Goal: Task Accomplishment & Management: Complete application form

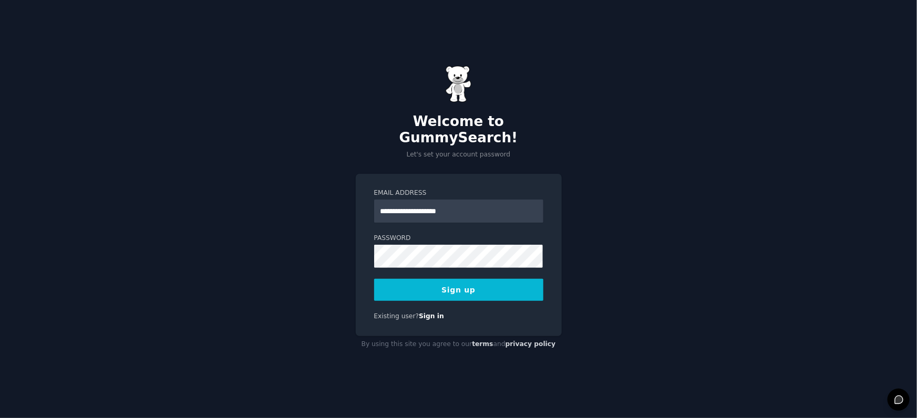
click at [473, 220] on form "**********" at bounding box center [458, 245] width 169 height 113
click at [442, 280] on button "Sign up" at bounding box center [458, 290] width 169 height 22
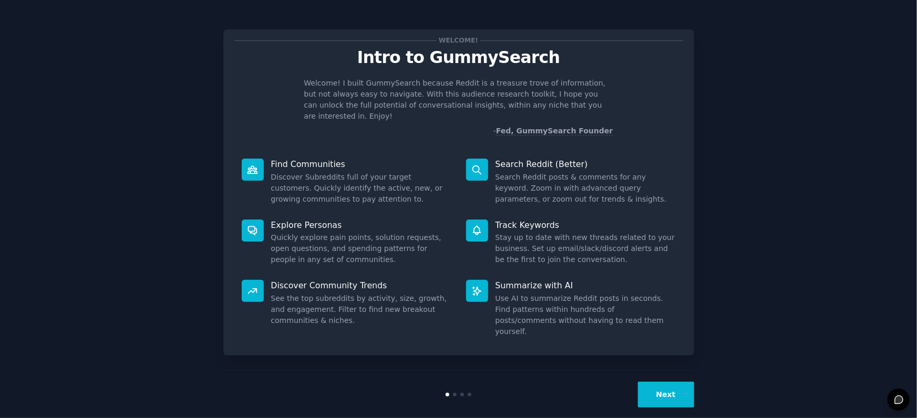
click at [674, 382] on button "Next" at bounding box center [666, 395] width 56 height 26
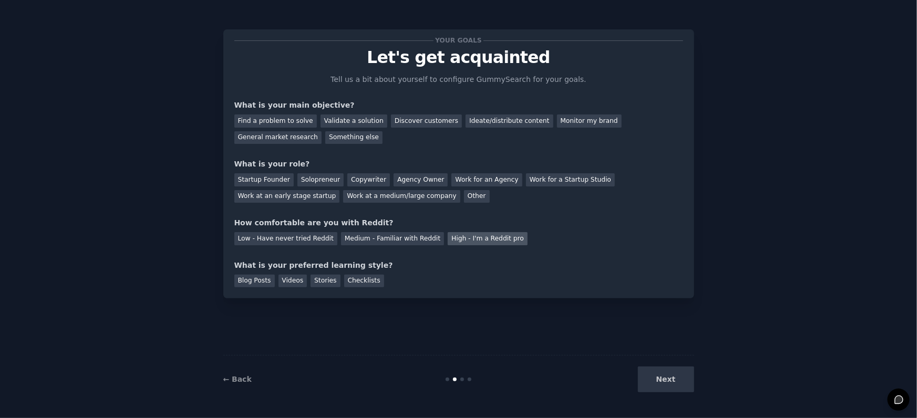
click at [499, 243] on div "High - I'm a Reddit pro" at bounding box center [488, 238] width 80 height 13
click at [397, 121] on div "Discover customers" at bounding box center [426, 121] width 71 height 13
click at [339, 121] on div "Validate a solution" at bounding box center [354, 121] width 67 height 13
click at [297, 140] on div "General market research" at bounding box center [278, 137] width 88 height 13
click at [685, 391] on div "Next" at bounding box center [615, 380] width 157 height 26
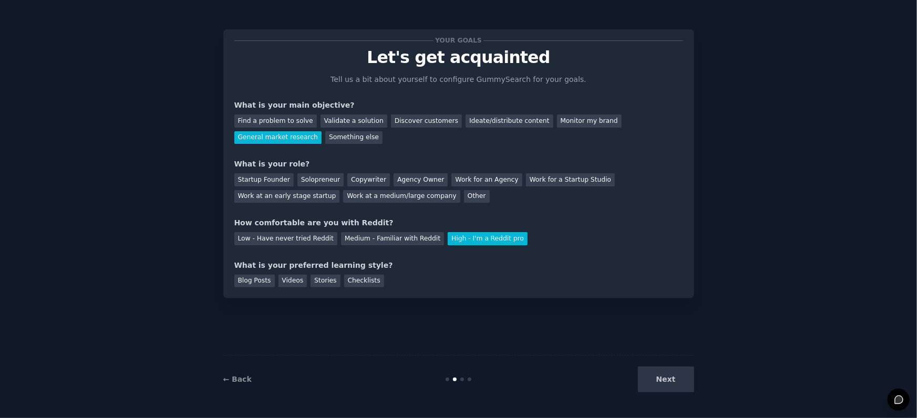
drag, startPoint x: 669, startPoint y: 377, endPoint x: 647, endPoint y: 345, distance: 38.9
click at [669, 377] on div "Next" at bounding box center [615, 380] width 157 height 26
click at [464, 197] on div "Other" at bounding box center [477, 196] width 26 height 13
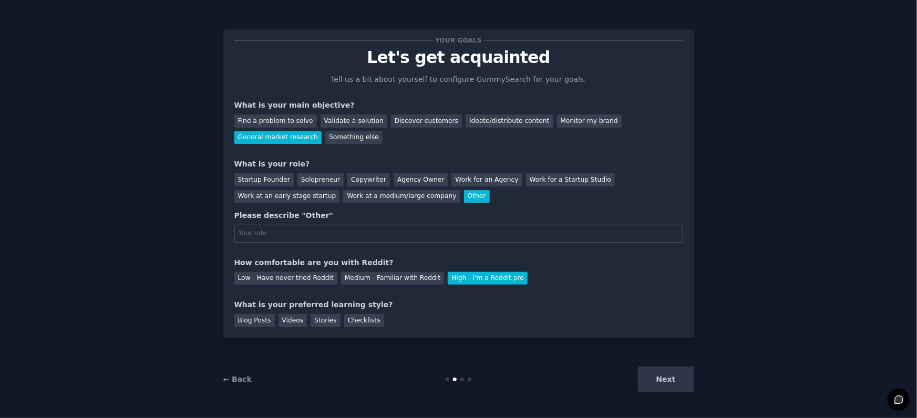
click at [310, 233] on input "text" at bounding box center [458, 234] width 449 height 18
type input "r"
type input "Researcher"
click at [320, 323] on div "Stories" at bounding box center [325, 320] width 29 height 13
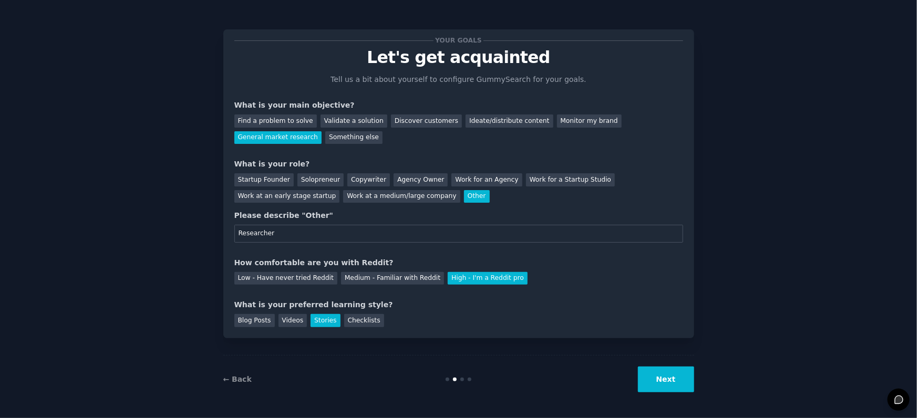
click at [683, 383] on button "Next" at bounding box center [666, 380] width 56 height 26
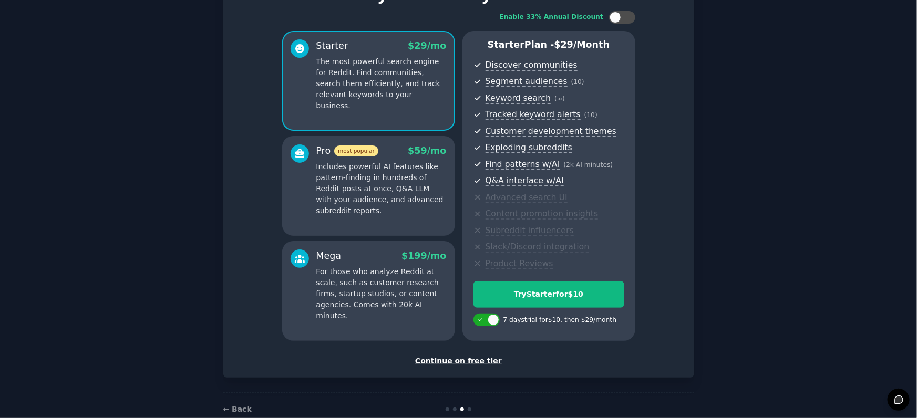
scroll to position [68, 0]
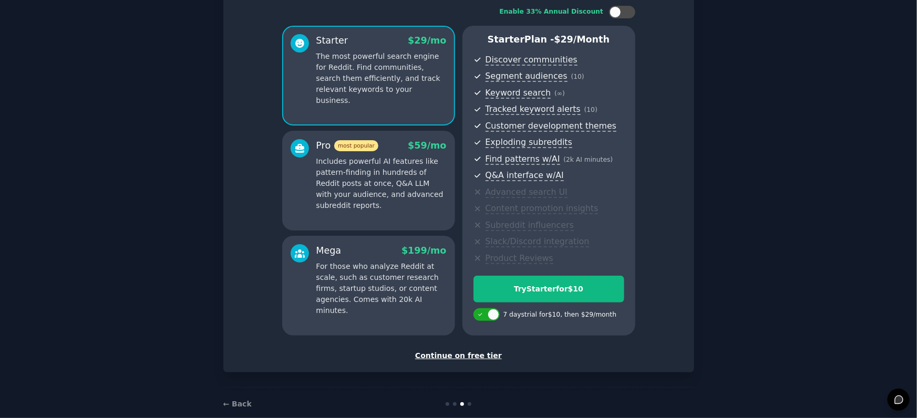
click at [486, 359] on div "Continue on free tier" at bounding box center [458, 356] width 449 height 11
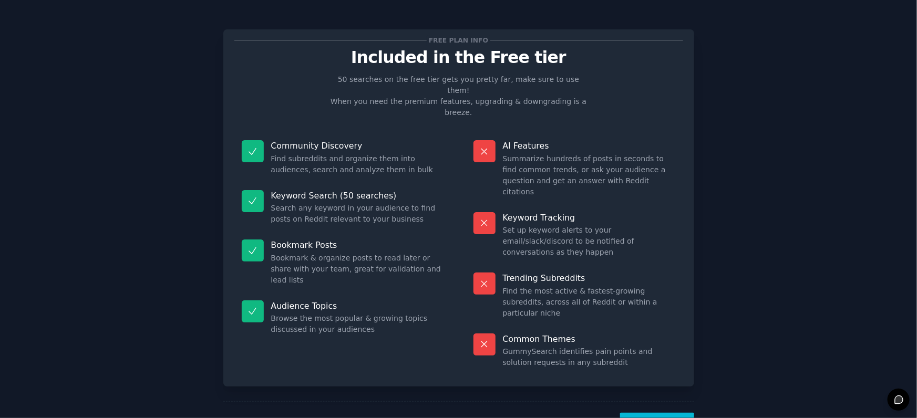
click at [675, 413] on button "Let's Go!" at bounding box center [657, 426] width 74 height 26
